Goal: Check status: Check status

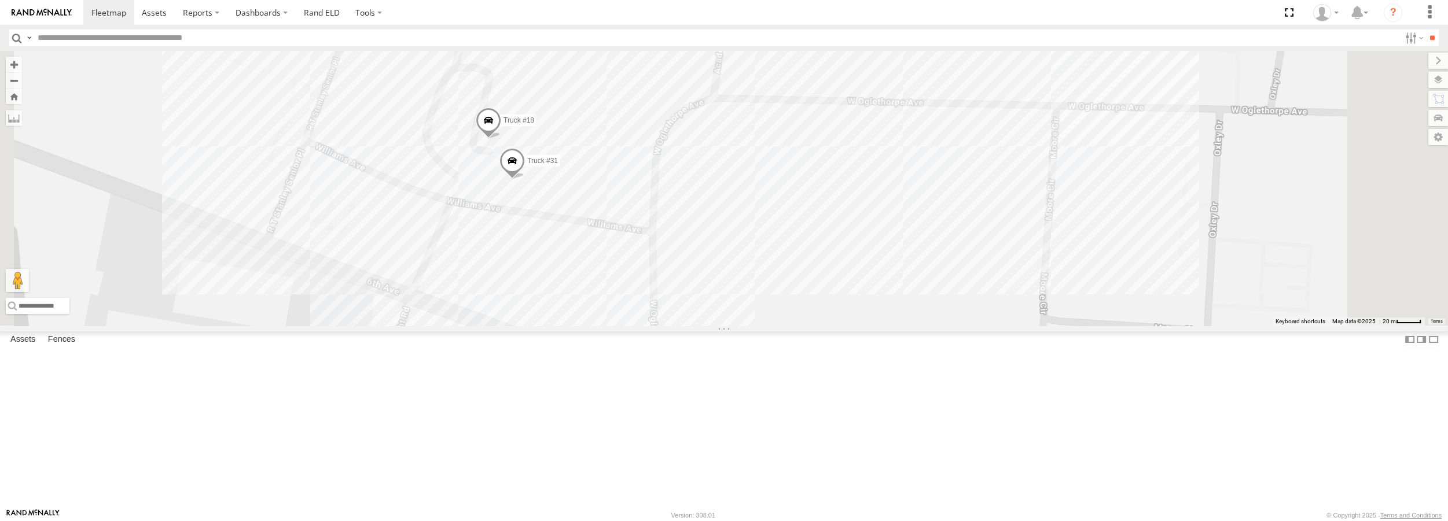
click at [525, 180] on span at bounding box center [511, 164] width 25 height 31
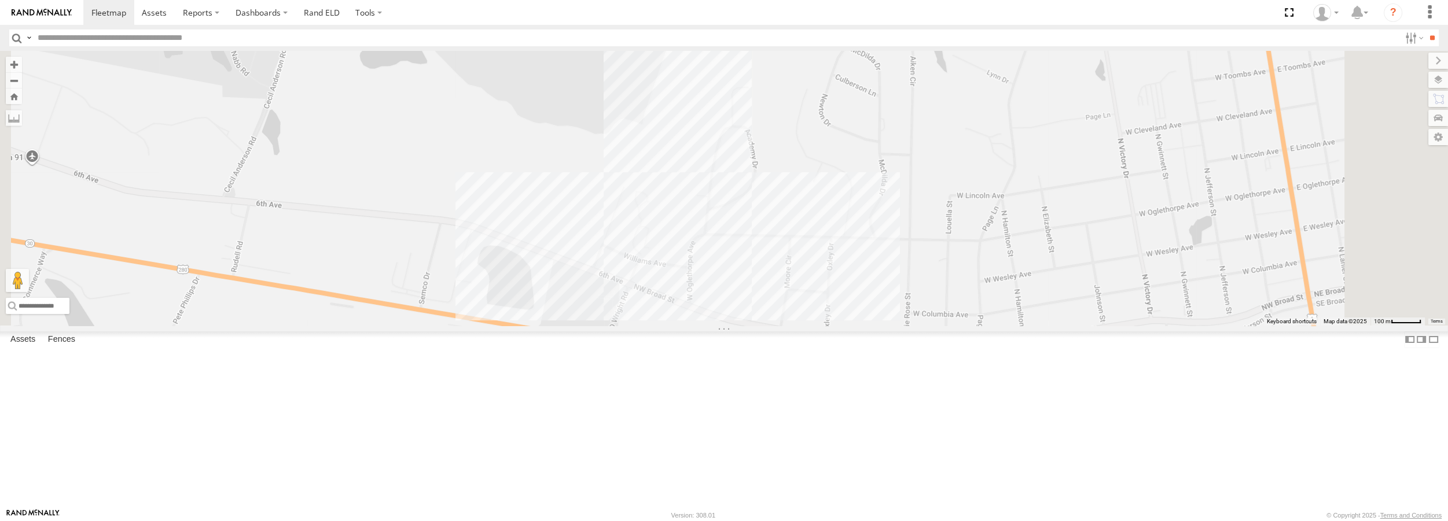
click at [1100, 325] on div "Truck #30 Truck #32" at bounding box center [724, 188] width 1448 height 274
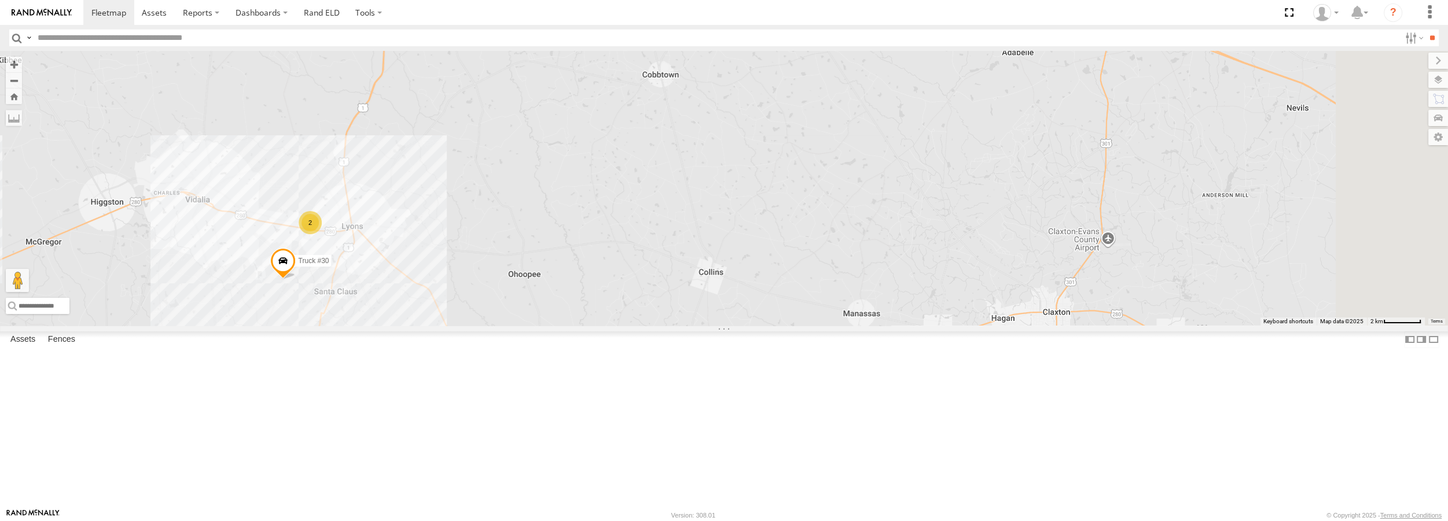
drag, startPoint x: 1232, startPoint y: 350, endPoint x: 617, endPoint y: 263, distance: 621.3
click at [617, 263] on div "Truck #30 Truck #32 2" at bounding box center [724, 188] width 1448 height 274
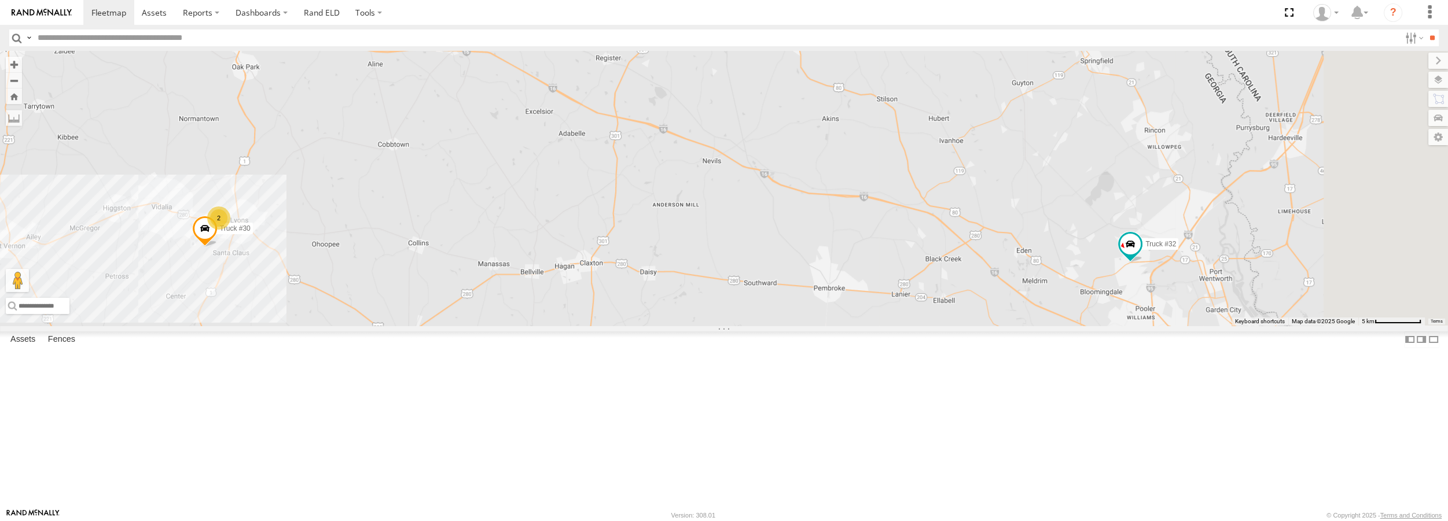
drag, startPoint x: 1219, startPoint y: 322, endPoint x: 808, endPoint y: 311, distance: 411.1
click at [808, 311] on div "Truck #30 Truck #32 2" at bounding box center [724, 188] width 1448 height 274
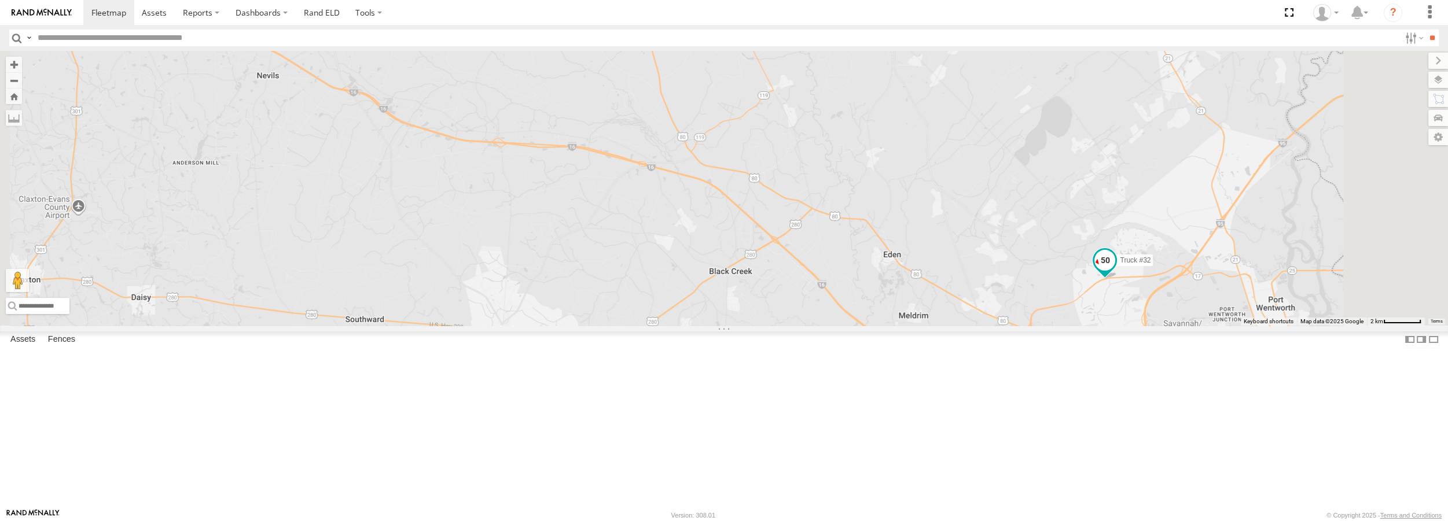
click at [1115, 271] on span at bounding box center [1104, 260] width 21 height 21
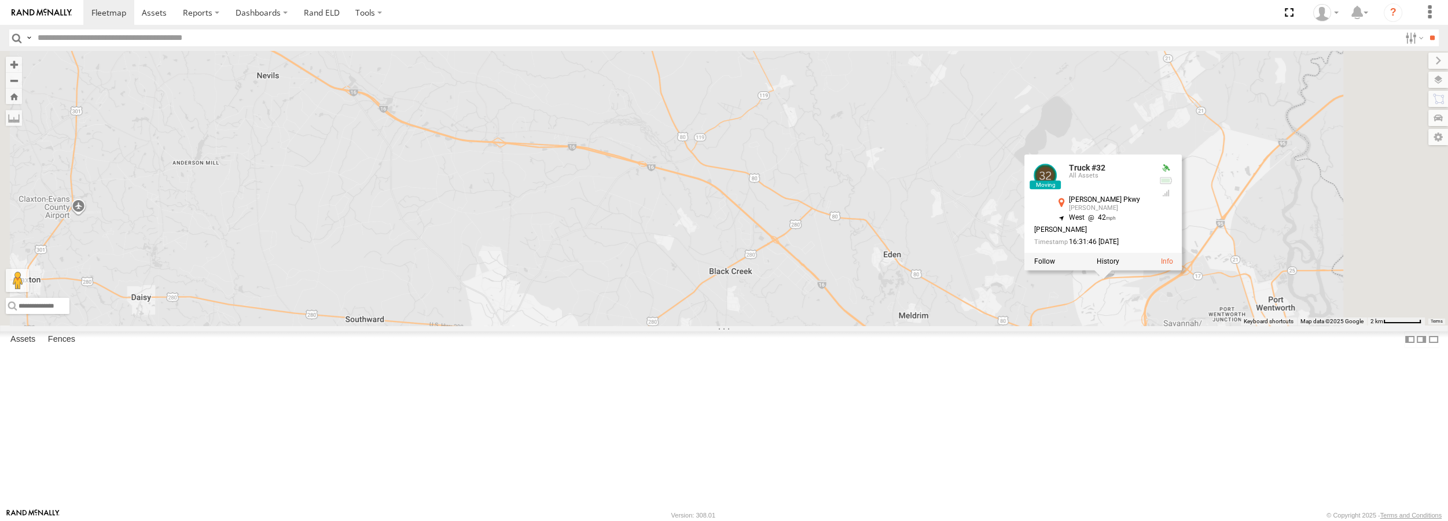
click at [839, 325] on div "Truck #30 Truck #32 Truck #32 All Assets [PERSON_NAME] Pkwy [PERSON_NAME] 32.16…" at bounding box center [724, 188] width 1448 height 274
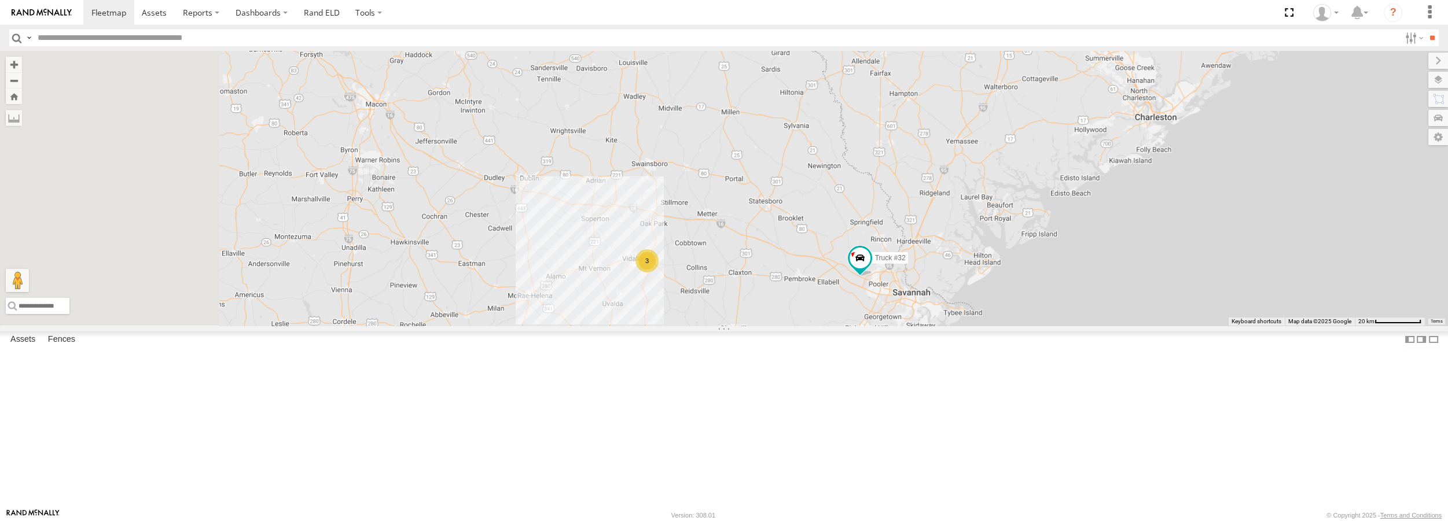
drag, startPoint x: 739, startPoint y: 347, endPoint x: 901, endPoint y: 336, distance: 162.5
click at [901, 325] on div "Truck #32 3" at bounding box center [724, 188] width 1448 height 274
